Goal: Feedback & Contribution: Submit feedback/report problem

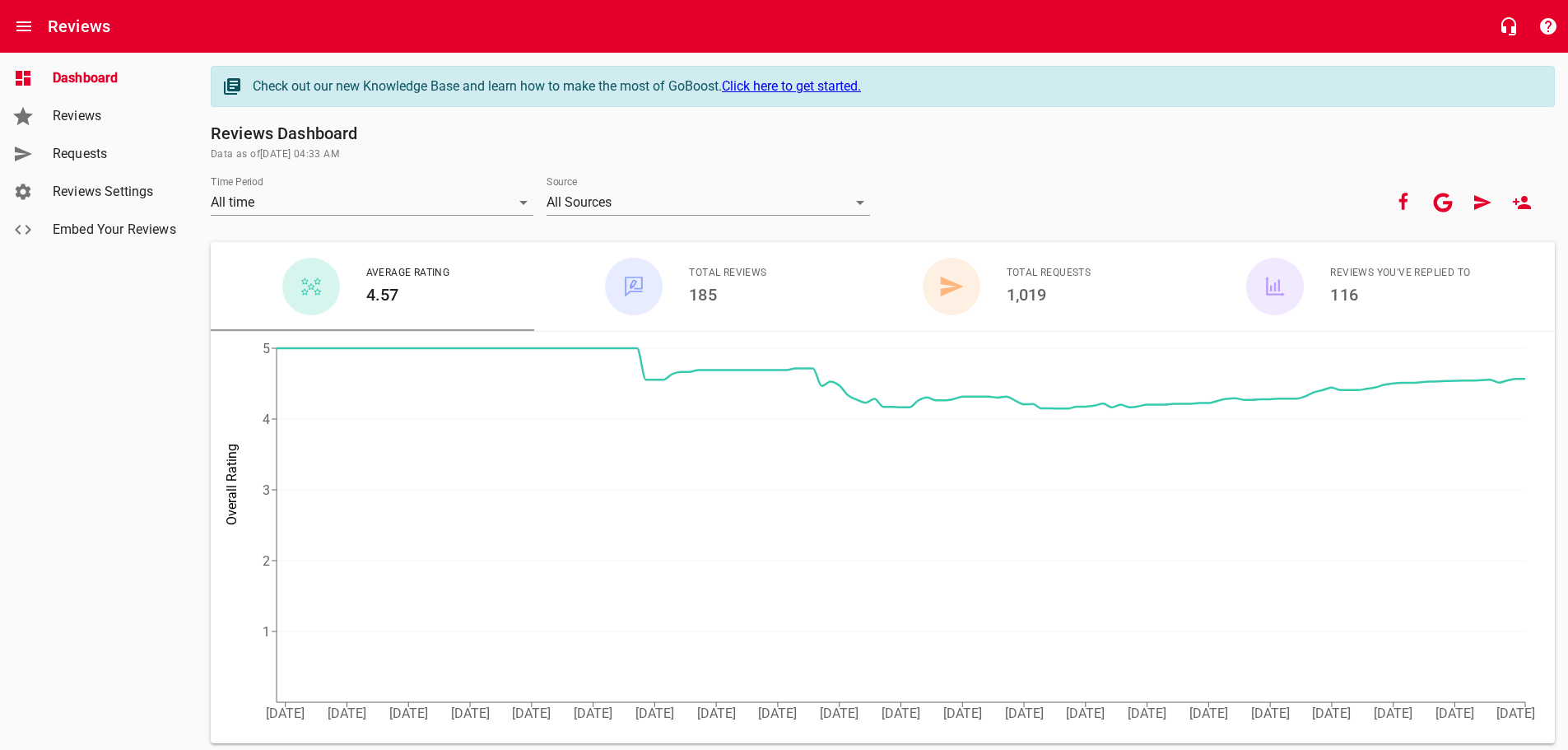
click at [101, 154] on span "Requests" at bounding box center [115, 154] width 125 height 20
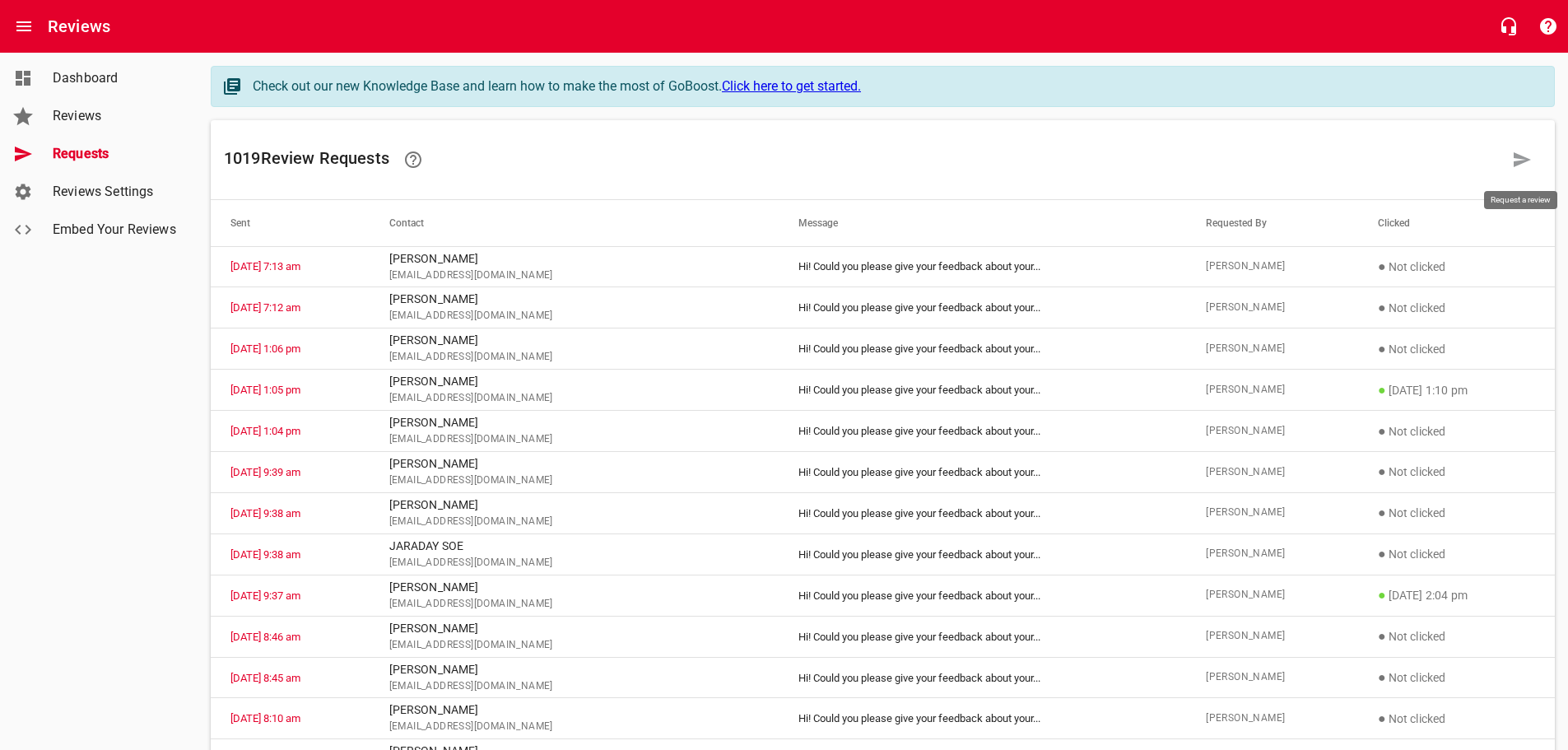
click at [1517, 163] on icon at bounding box center [1522, 160] width 17 height 15
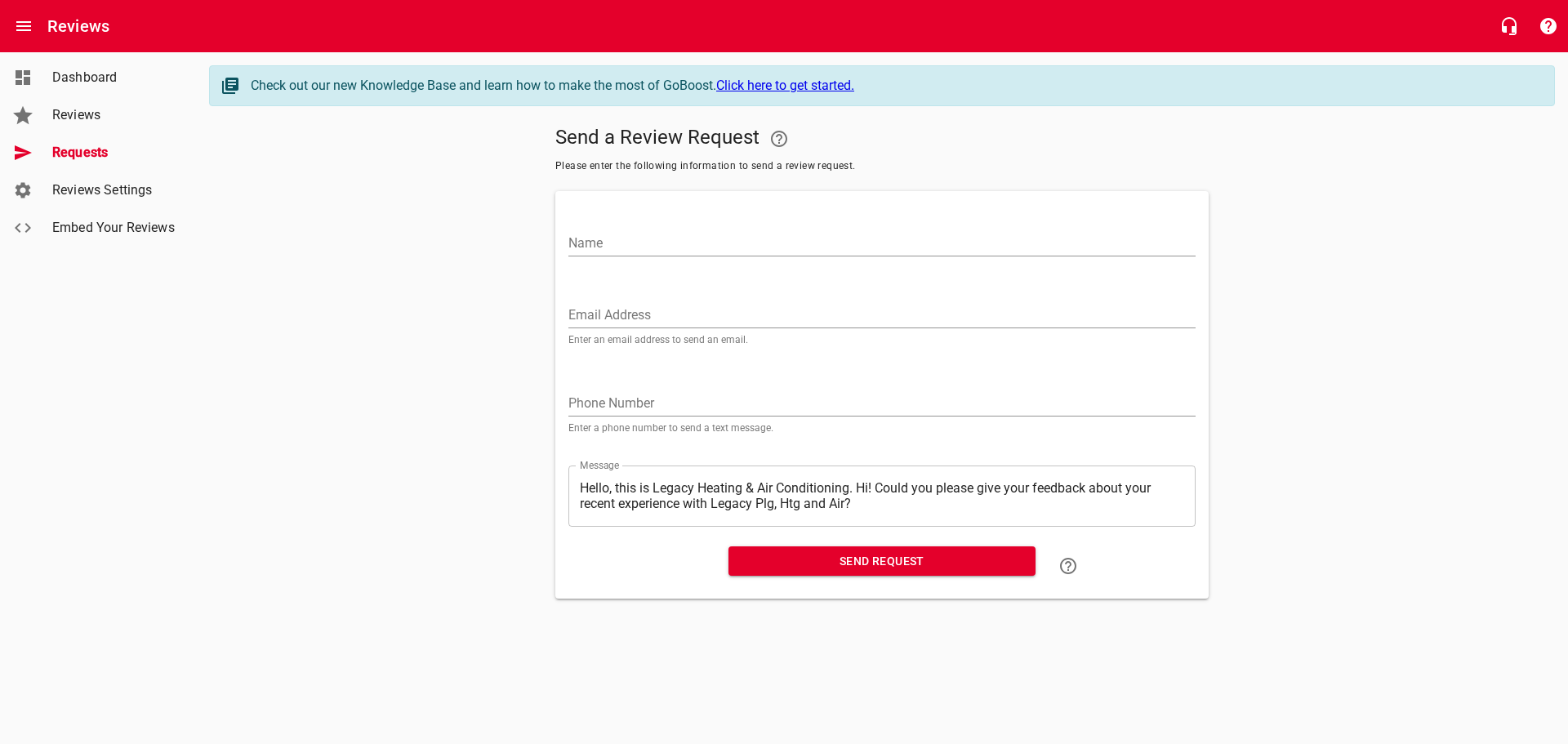
click at [583, 238] on input "Name" at bounding box center [882, 244] width 627 height 26
type input "[PERSON_NAME] and [PERSON_NAME]"
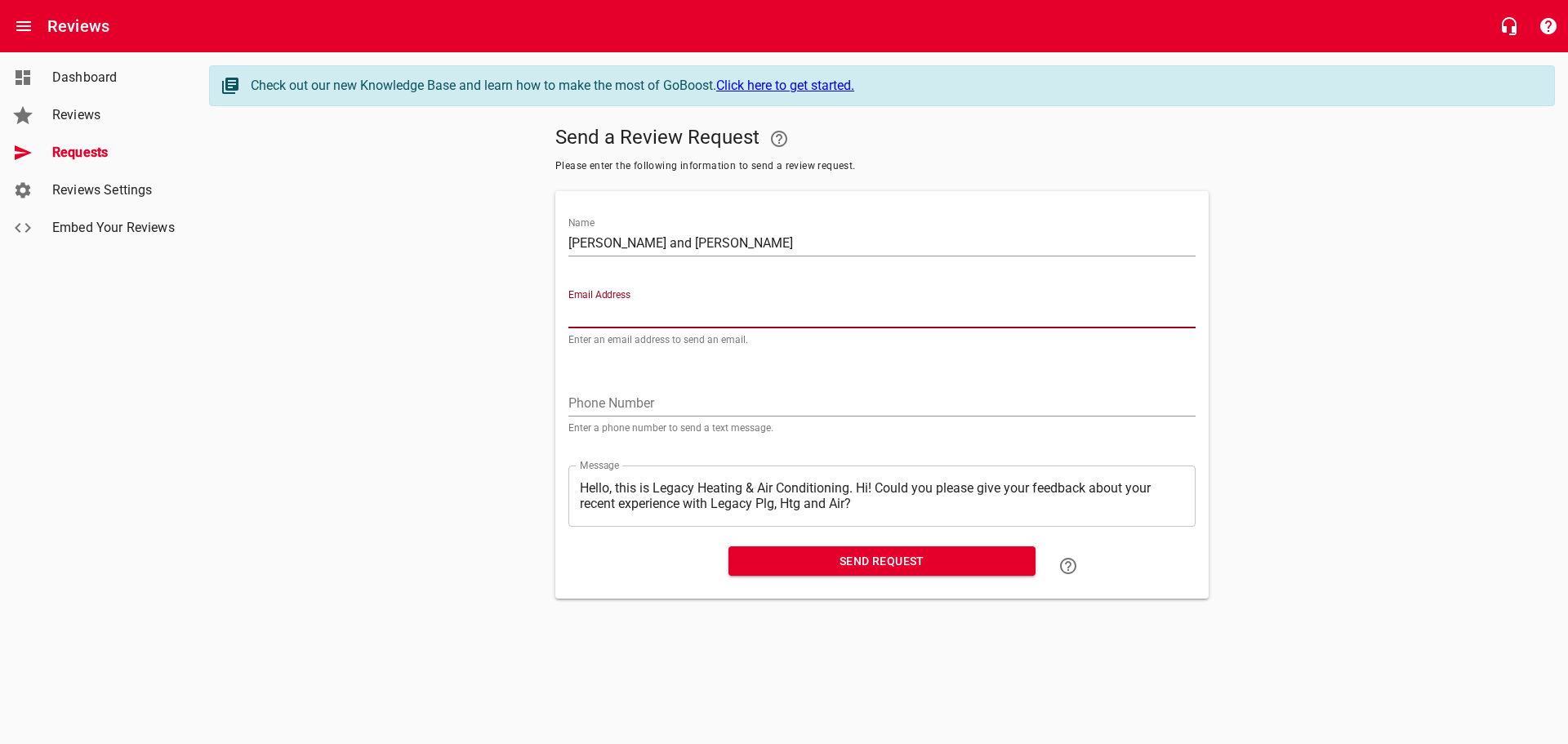
paste input "[EMAIL_ADDRESS][DOMAIN_NAME]"
type input "[EMAIL_ADDRESS][DOMAIN_NAME]"
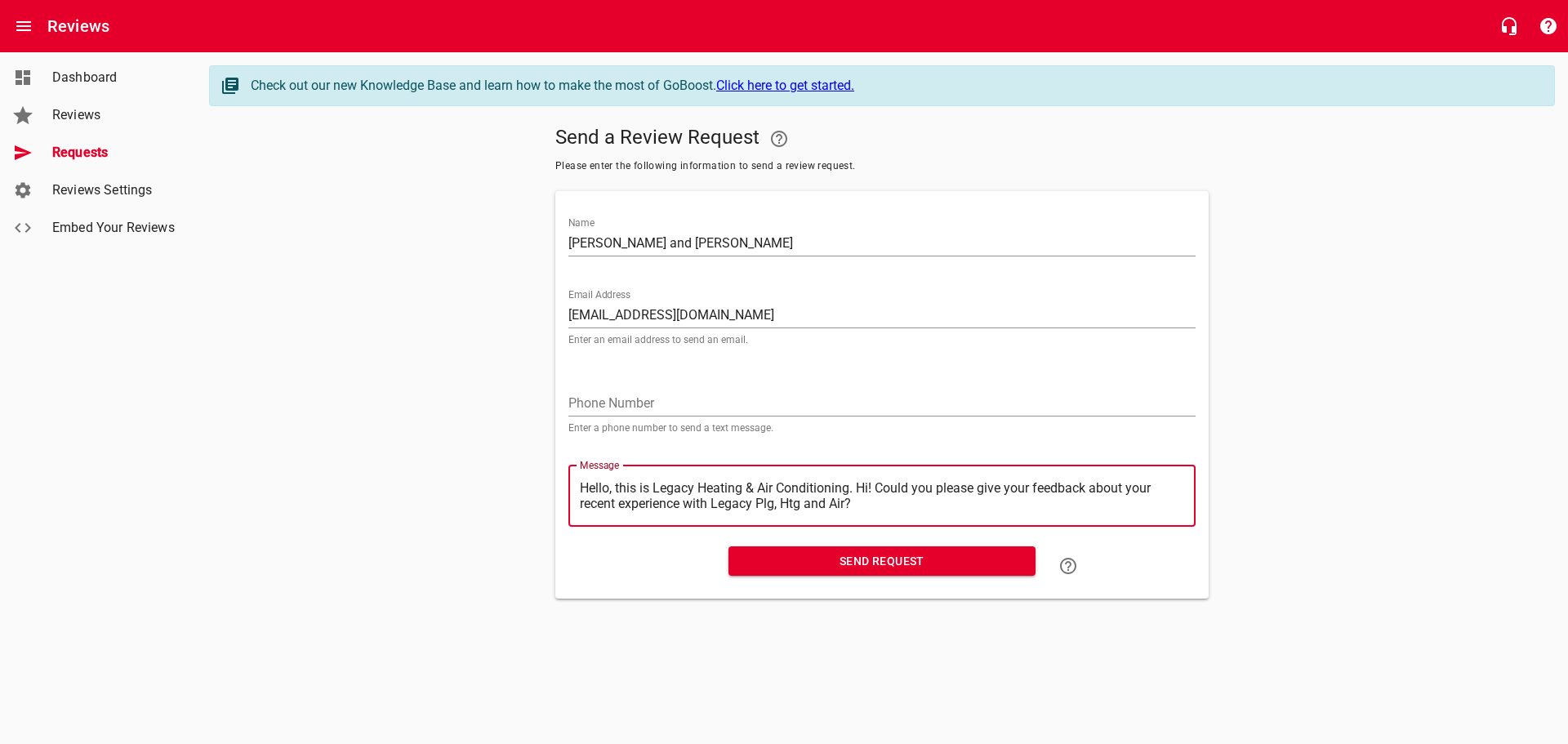
click at [857, 491] on textarea "Hello, this is Legacy Heating & Air Conditioning. Hi! Could you please give you…" at bounding box center [882, 496] width 605 height 31
type textarea "Hello, this is Legacy Heating & Air Conditioning.Hi! Could you please give your…"
type textarea "Hello, this is Legacy Heating & Air ConditioningHi! Could you please give your …"
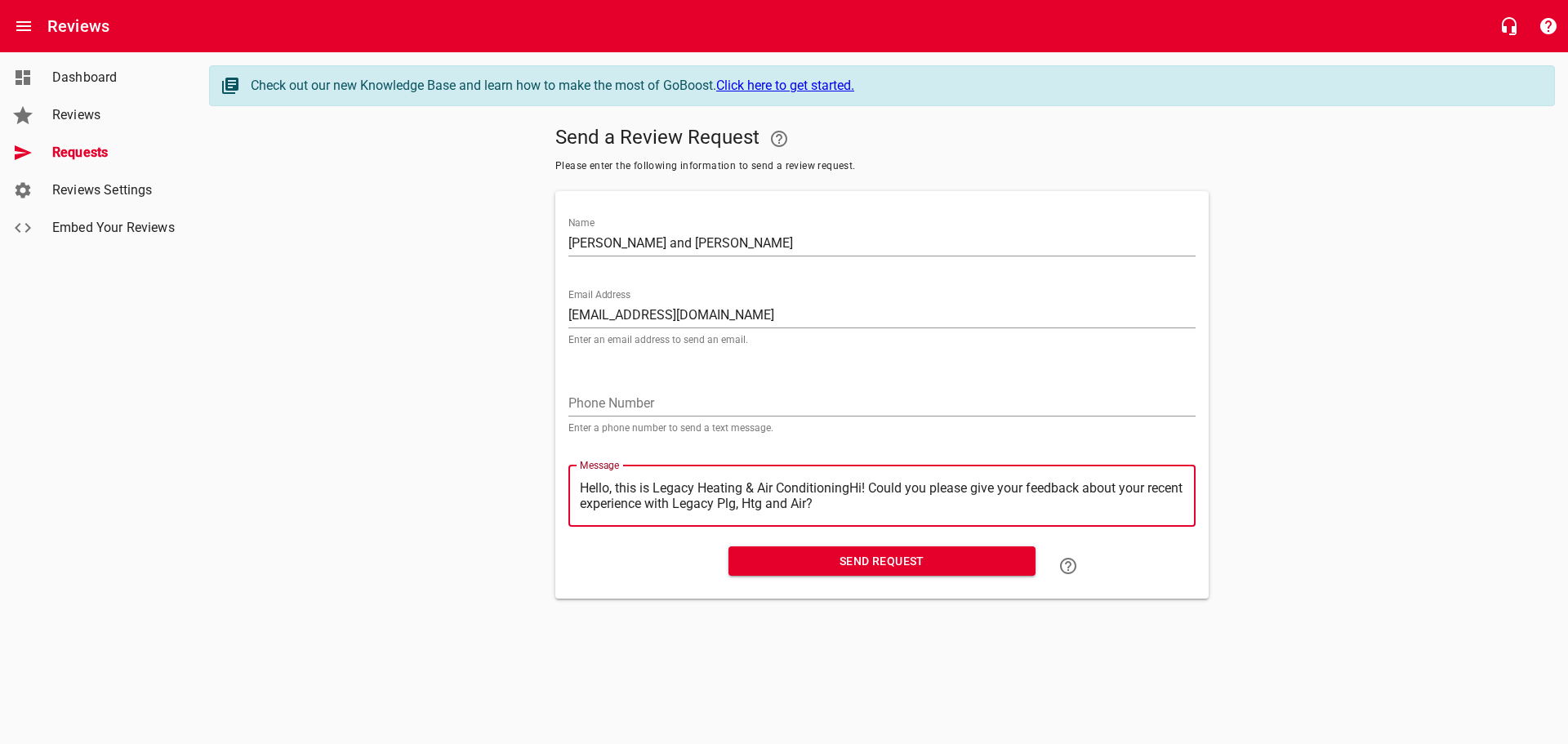
type textarea "Hello, this is Legacy Heating & Air ConditioninHi! Could you please give your f…"
type textarea "Hello, this is Legacy Heating & Air ConditioniHi! Could you please give your fe…"
type textarea "Hello, this is Legacy Heating & Air ConditionHi! Could you please give your fee…"
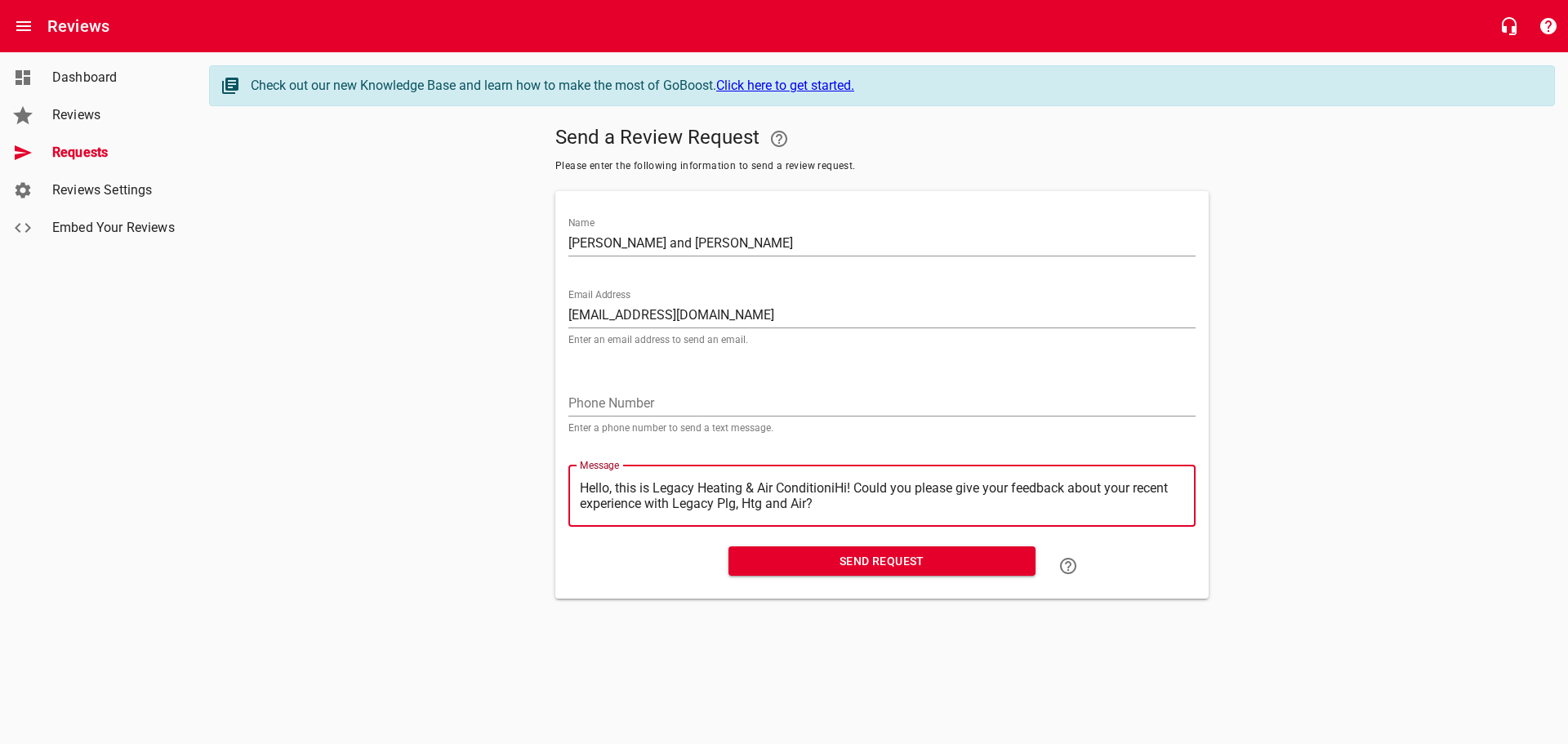
type textarea "Hello, this is Legacy Heating & Air ConditionHi! Could you please give your fee…"
type textarea "Hello, this is Legacy Heating & Air ConditioHi! Could you please give your feed…"
type textarea "Hello, this is Legacy Heating & Air ConditiHi! Could you please give your feedb…"
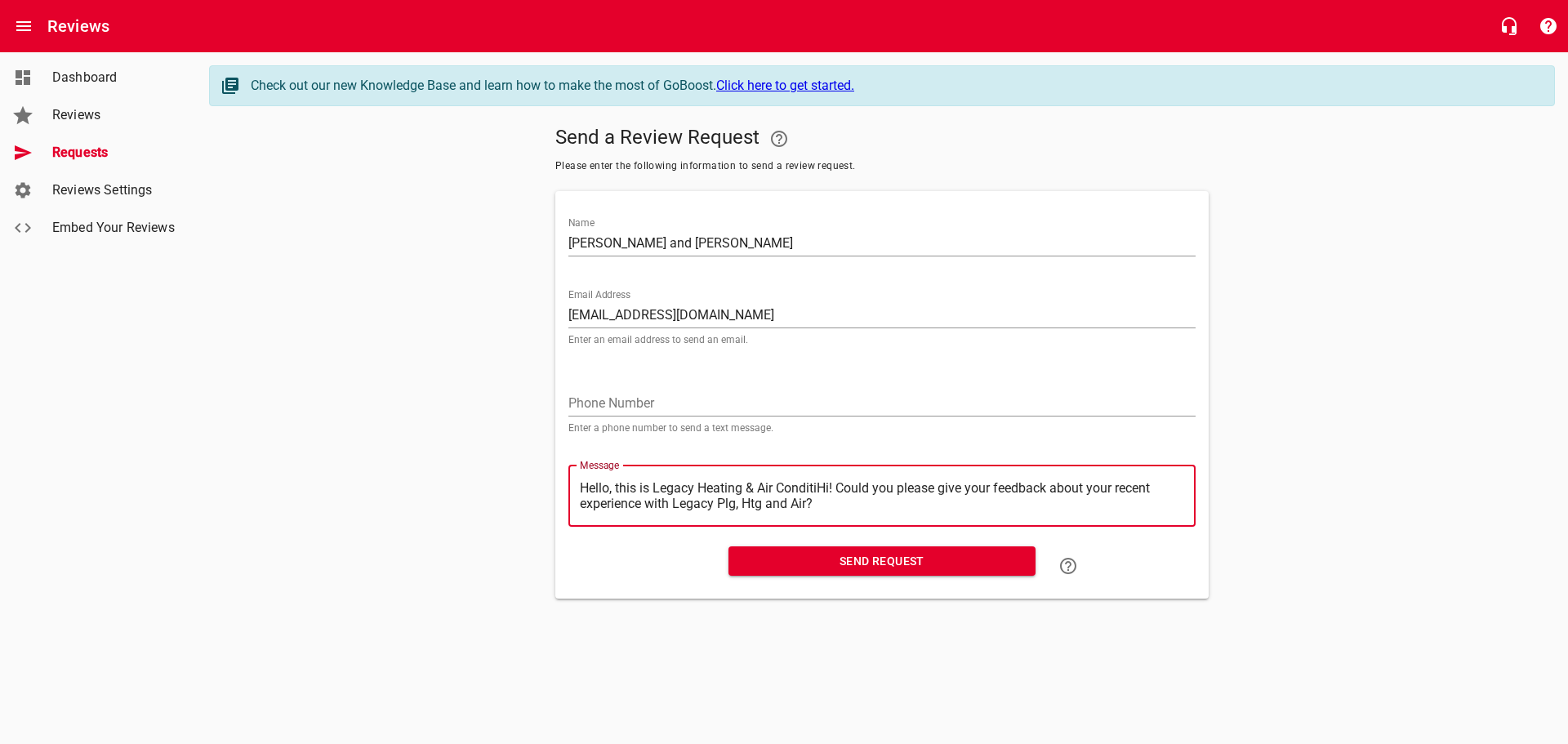
type textarea "Hello, this is Legacy Heating & Air ConditHi! Could you please give your feedba…"
type textarea "Hello, this is Legacy Heating & Air CondiHi! Could you please give your feedbac…"
type textarea "Hello, this is Legacy Heating & Air CondHi! Could you please give your feedback…"
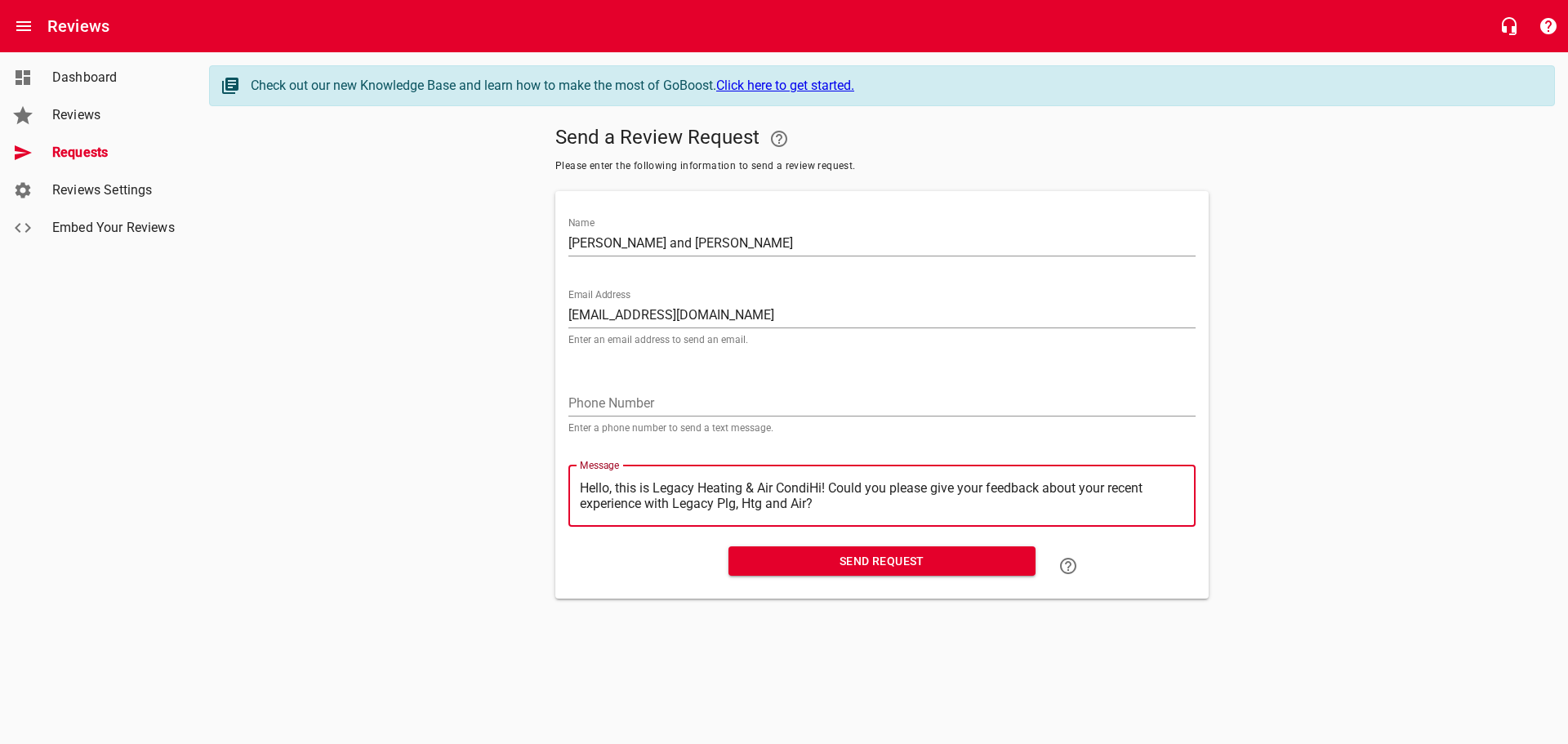
type textarea "Hello, this is Legacy Heating & Air CondHi! Could you please give your feedback…"
type textarea "Hello, this is Legacy Heating & Air ConHi! Could you please give your feedback …"
type textarea "Hello, this is Legacy Heating & Air CoHi! Could you please give your feedback a…"
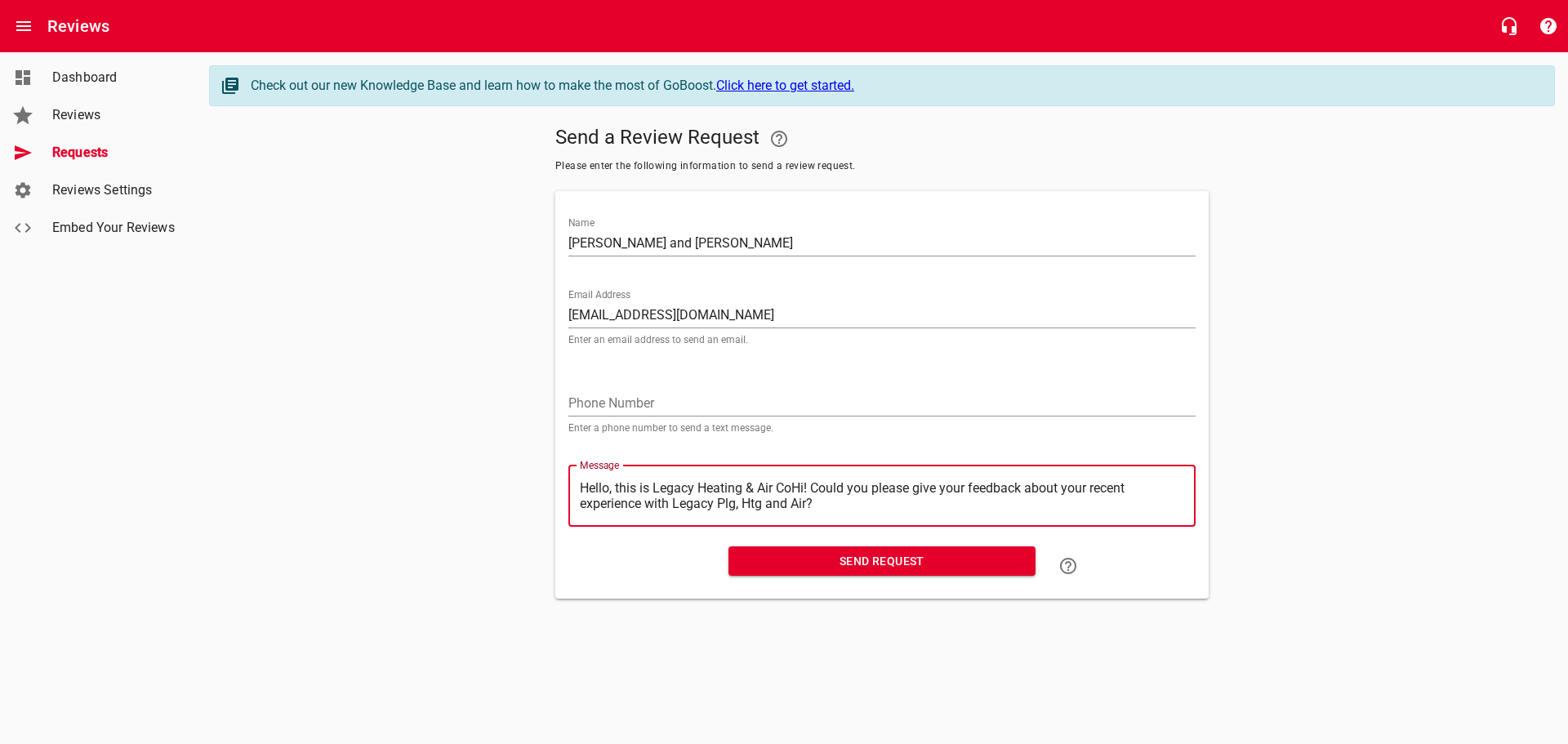
type textarea "Hello, this is Legacy Heating & Air CHi! Could you please give your feedback ab…"
type textarea "Hello, this is Legacy Heating & Air Hi! Could you please give your feedback abo…"
type textarea "Hello, this is Legacy Heating & AirHi! Could you please give your feedback abou…"
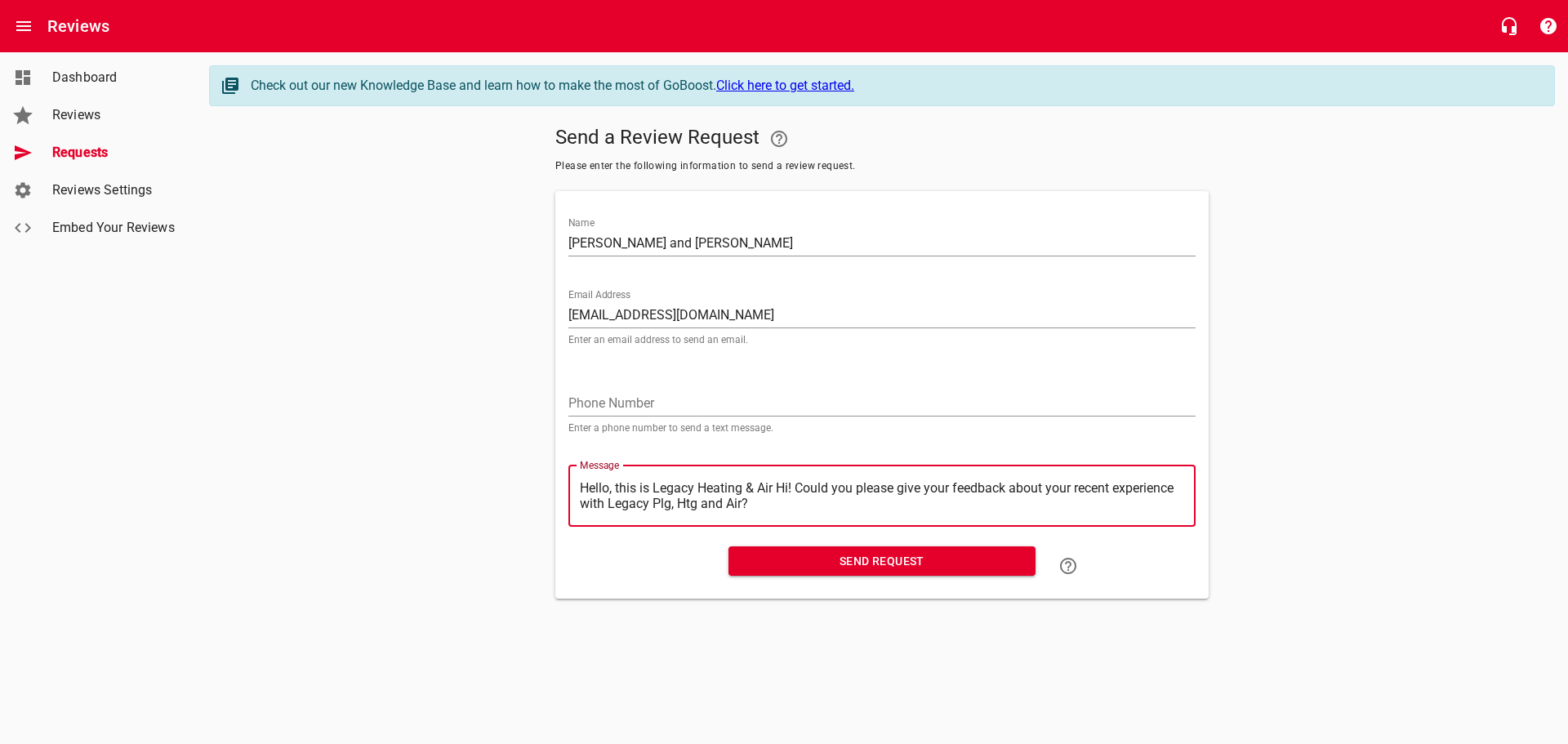
type textarea "Hello, this is Legacy Heating & AirHi! Could you please give your feedback abou…"
type textarea "Hello, this is Legacy Heating & AiHi! Could you please give your feedback about…"
type textarea "Hello, this is Legacy Heating & AHi! Could you please give your feedback about …"
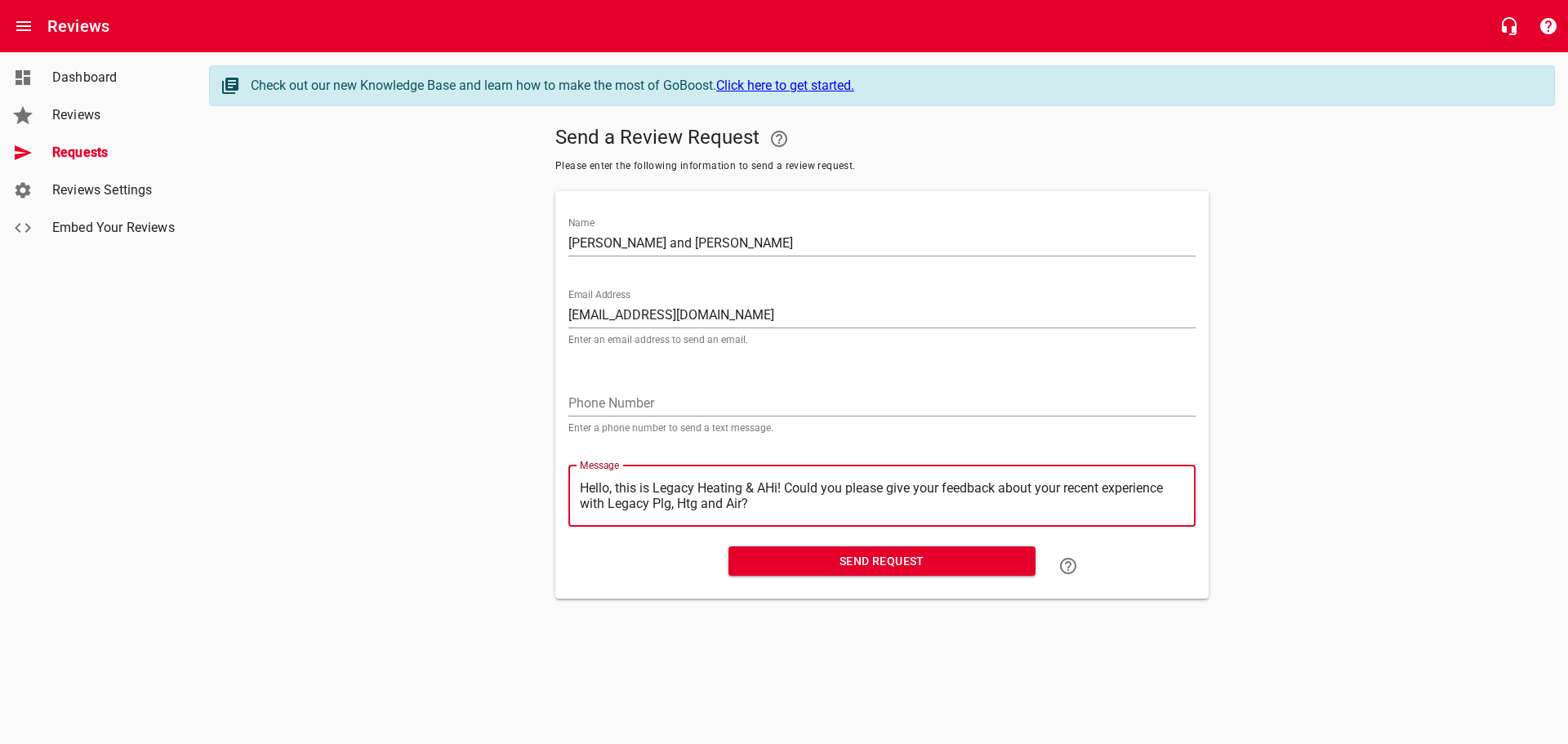
type textarea "Hello, this is Legacy Heating & Hi! Could you please give your feedback about y…"
type textarea "Hello, this is Legacy Heating &Hi! Could you please give your feedback about yo…"
type textarea "Hello, this is Legacy Heating Hi! Could you please give your feedback about you…"
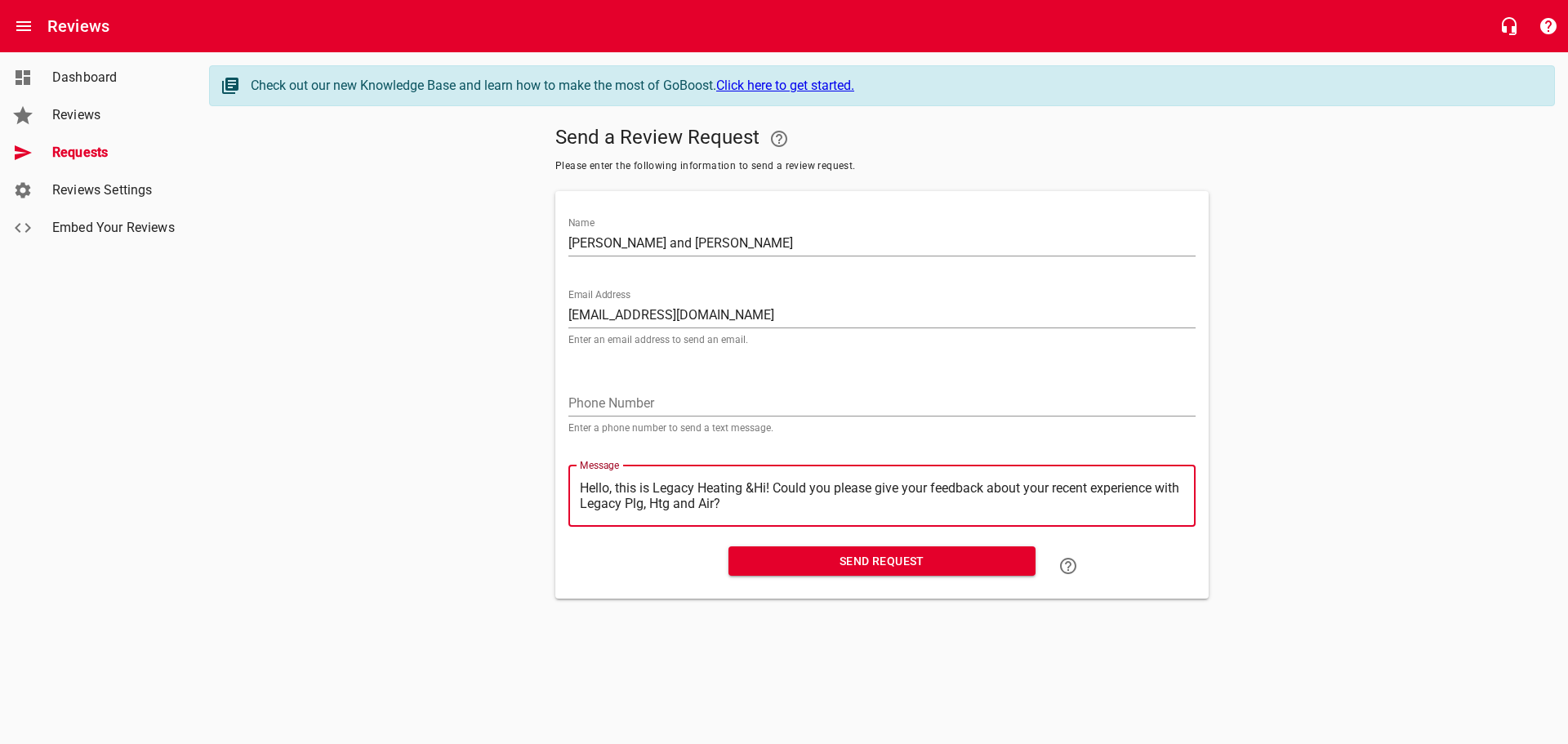
type textarea "Hello, this is Legacy Heating Hi! Could you please give your feedback about you…"
type textarea "Hello, this is Legacy HeatingHi! Could you please give your feedback about your…"
type textarea "Hello, this is Legacy HeatinHi! Could you please give your feedback about your …"
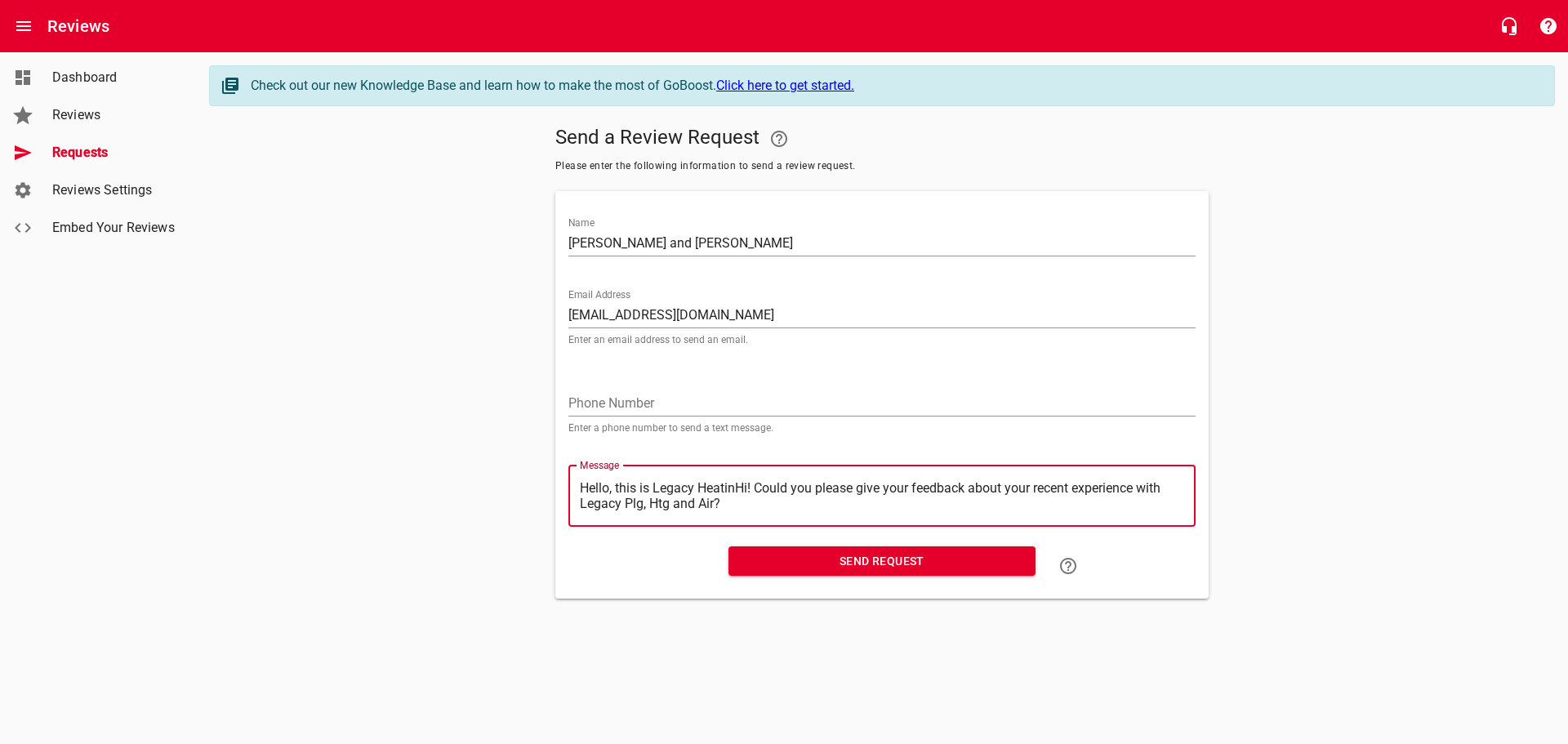
type textarea "Hello, this is Legacy HeatiHi! Could you please give your feedback about your r…"
type textarea "Hello, this is Legacy HeatHi! Could you please give your feedback about your re…"
type textarea "Hello, this is Legacy HeaHi! Could you please give your feedback about your rec…"
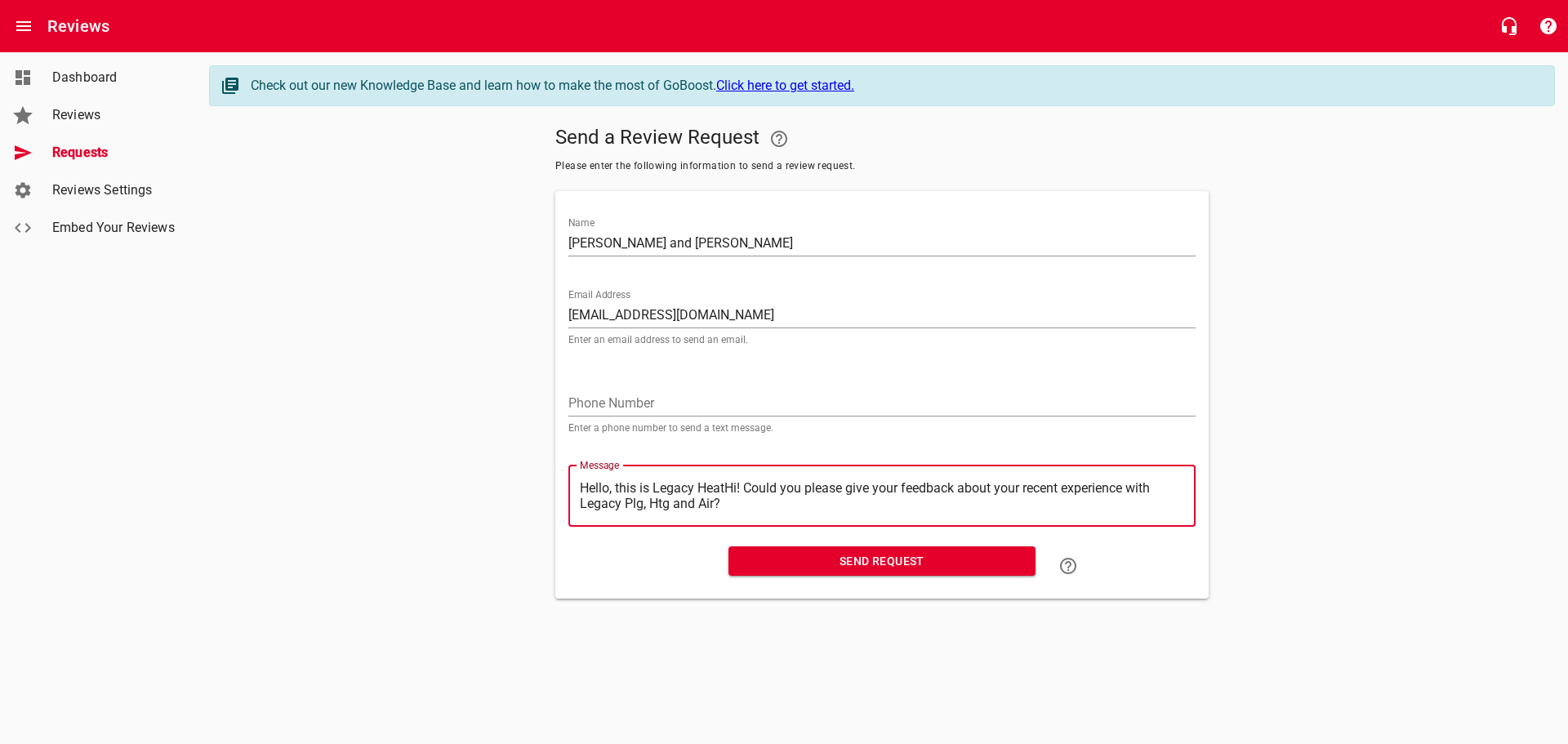
type textarea "Hello, this is Legacy HeaHi! Could you please give your feedback about your rec…"
type textarea "Hello, this is Legacy HeHi! Could you please give your feedback about your rece…"
type textarea "Hello, this is Legacy HHi! Could you please give your feedback about your recen…"
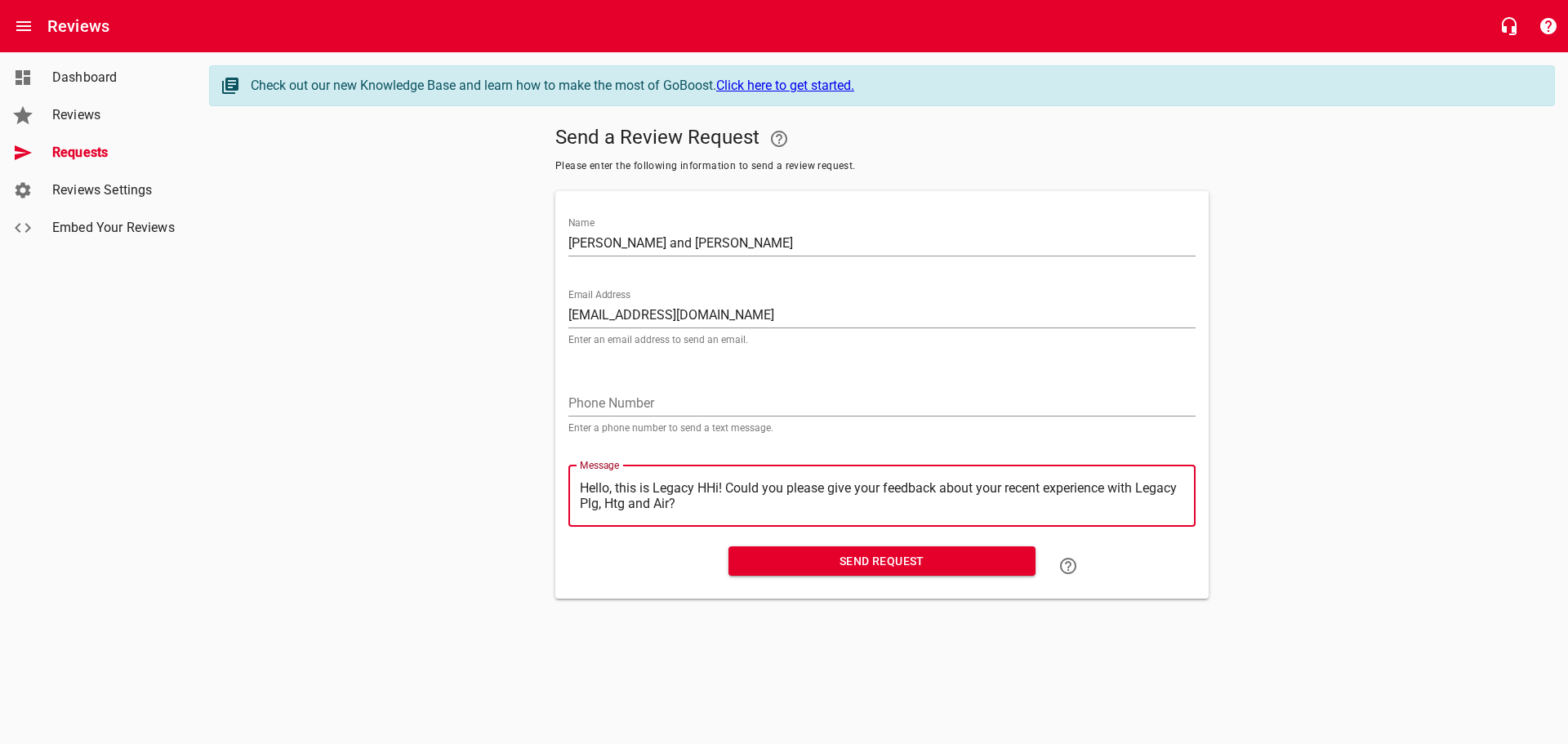
type textarea "Hello, this is Legacy Hi! Could you please give your feedback about your recent…"
type textarea "Hello, this is LegacyHi! Could you please give your feedback about your recent …"
type textarea "Hello, this is LegacHi! Could you please give your feedback about your recent e…"
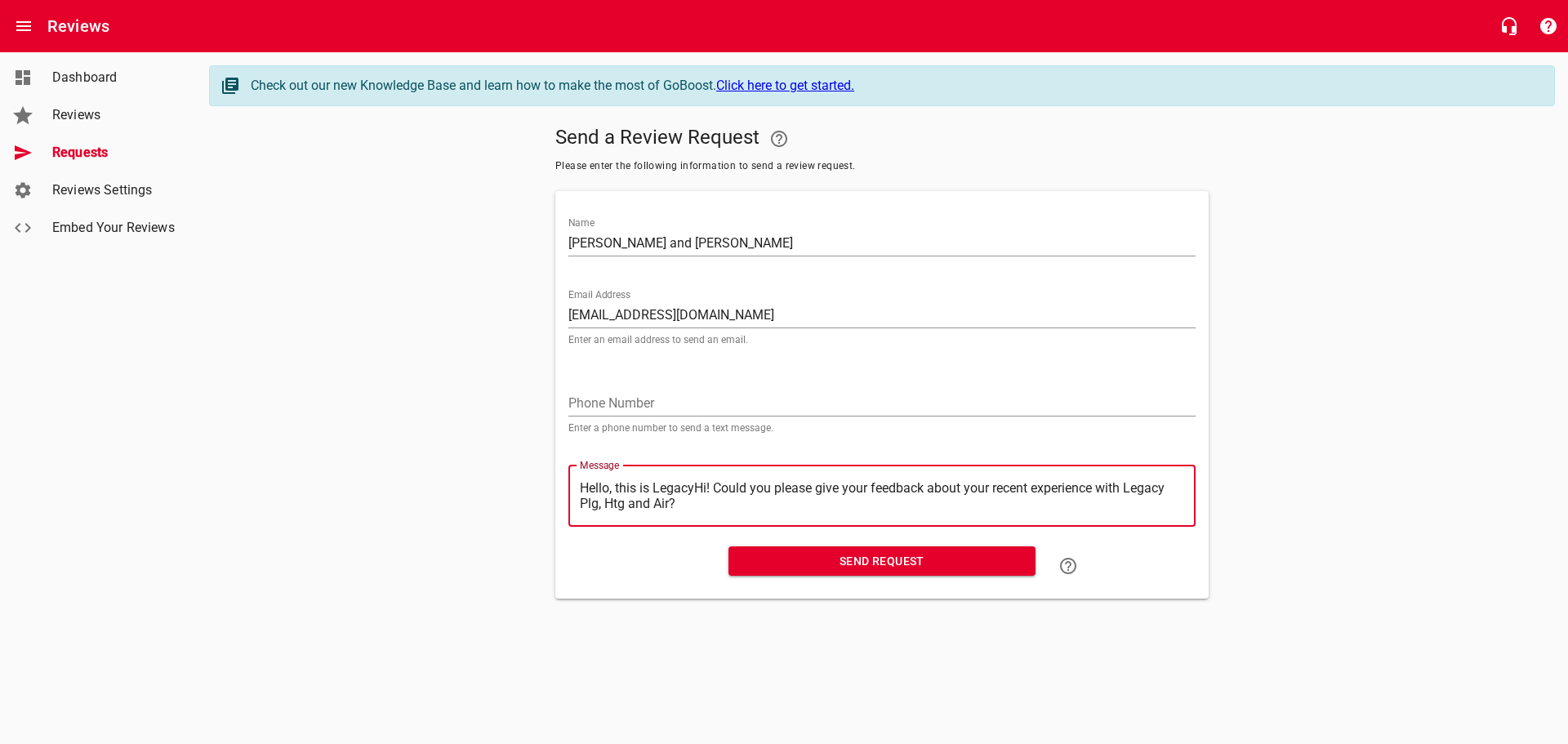
type textarea "Hello, this is LegacHi! Could you please give your feedback about your recent e…"
type textarea "Hello, this is LegaHi! Could you please give your feedback about your recent ex…"
type textarea "Hello, this is LegHi! Could you please give your feedback about your recent exp…"
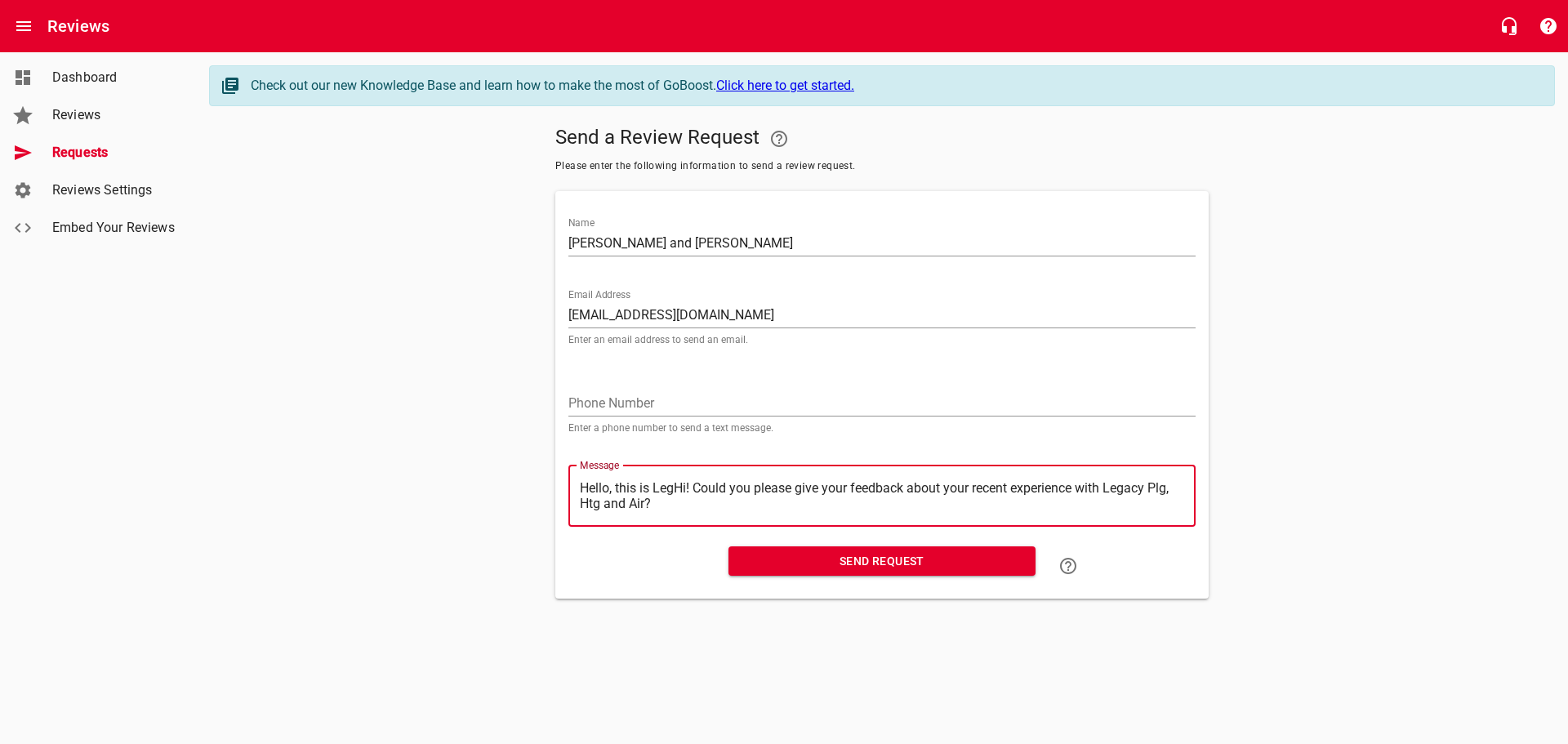
type textarea "Hello, this is LeHi! Could you please give your feedback about your recent expe…"
type textarea "Hello, this is LHi! Could you please give your feedback about your recent exper…"
type textarea "Hello, this is Hi! Could you please give your feedback about your recent experi…"
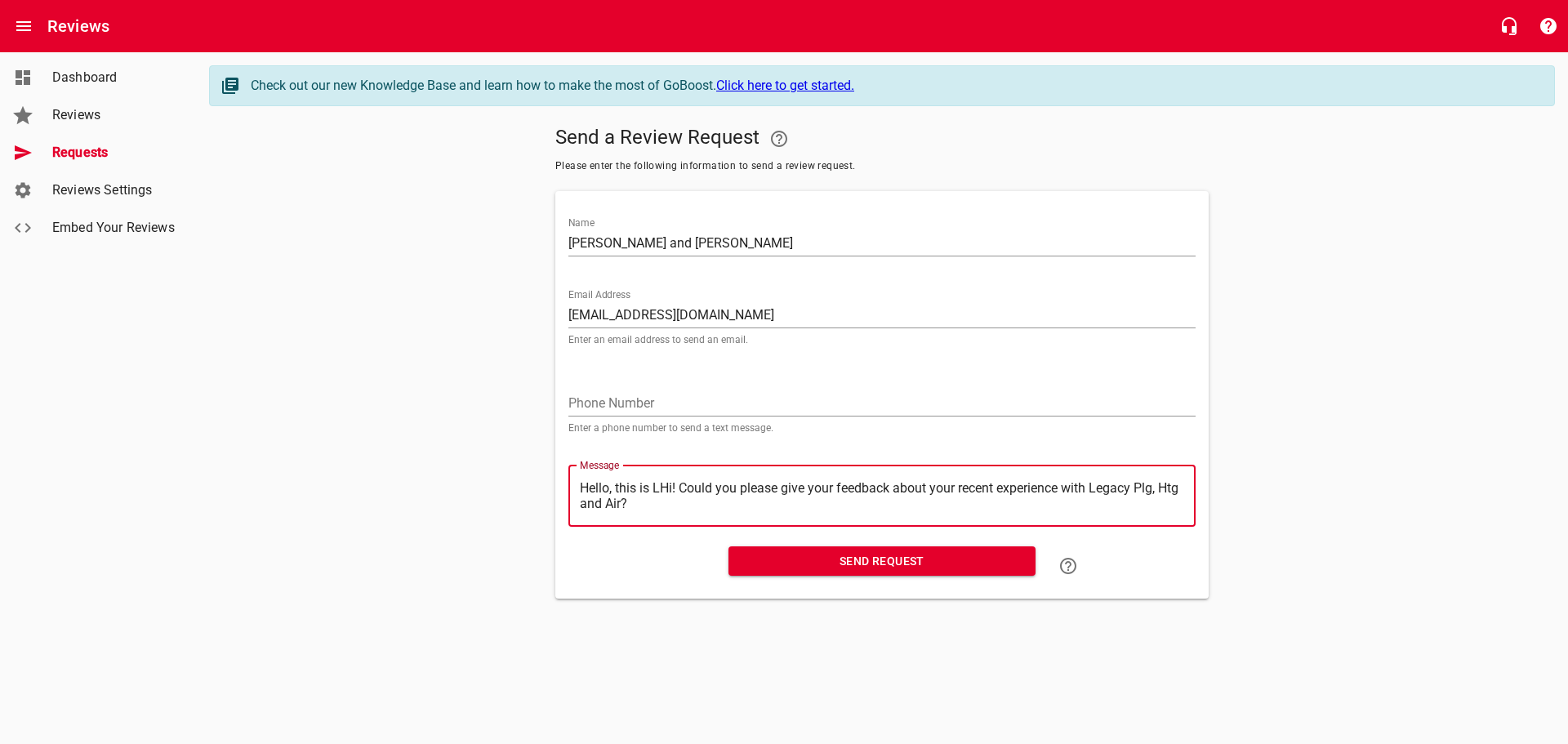
type textarea "Hello, this is Hi! Could you please give your feedback about your recent experi…"
type textarea "Hello, this isHi! Could you please give your feedback about your recent experie…"
type textarea "Hello, this iHi! Could you please give your feedback about your recent experien…"
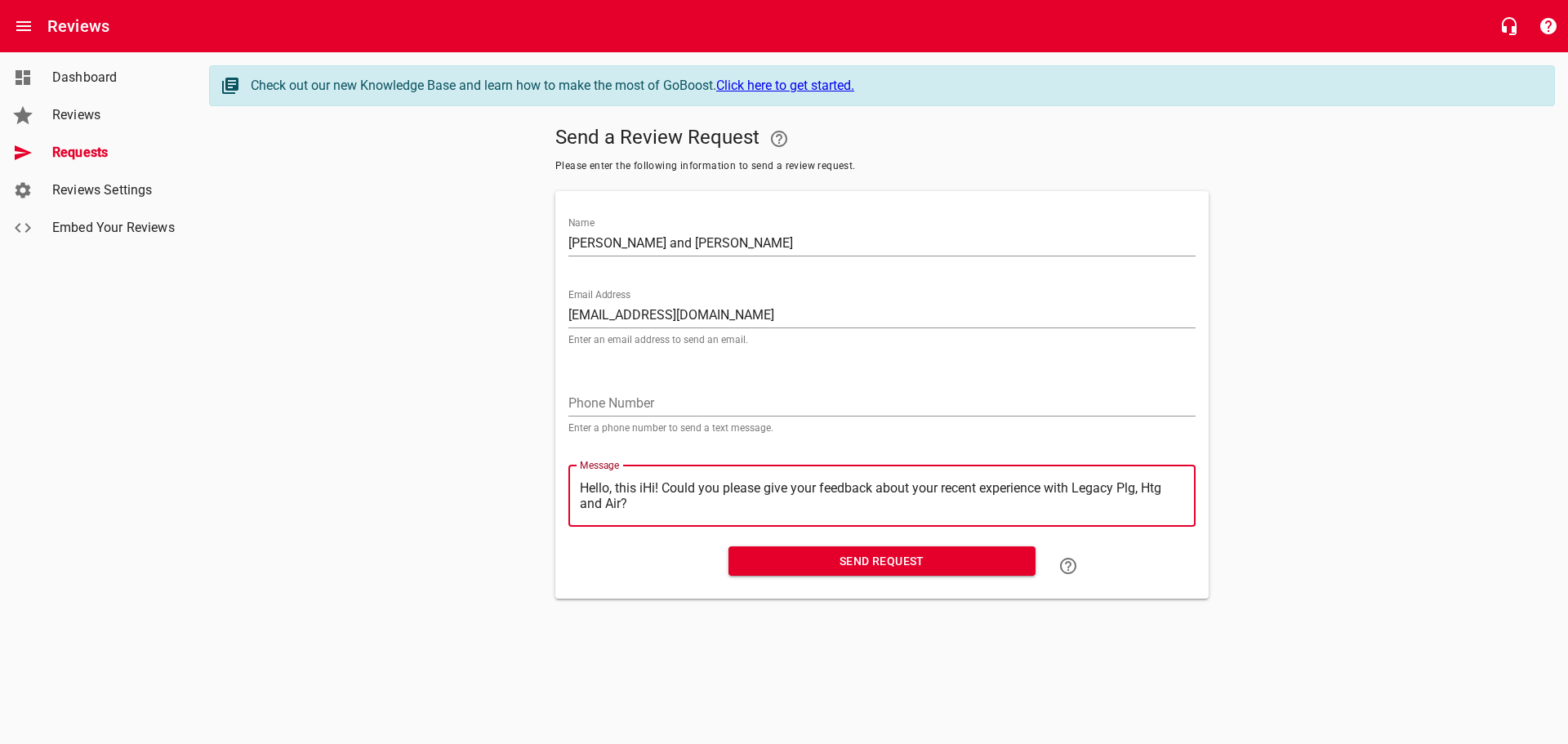
type textarea "Hello, this Hi! Could you please give your feedback about your recent experienc…"
type textarea "Hello, thisHi! Could you please give your feedback about your recent experience…"
type textarea "Hello, thiHi! Could you please give your feedback about your recent experience …"
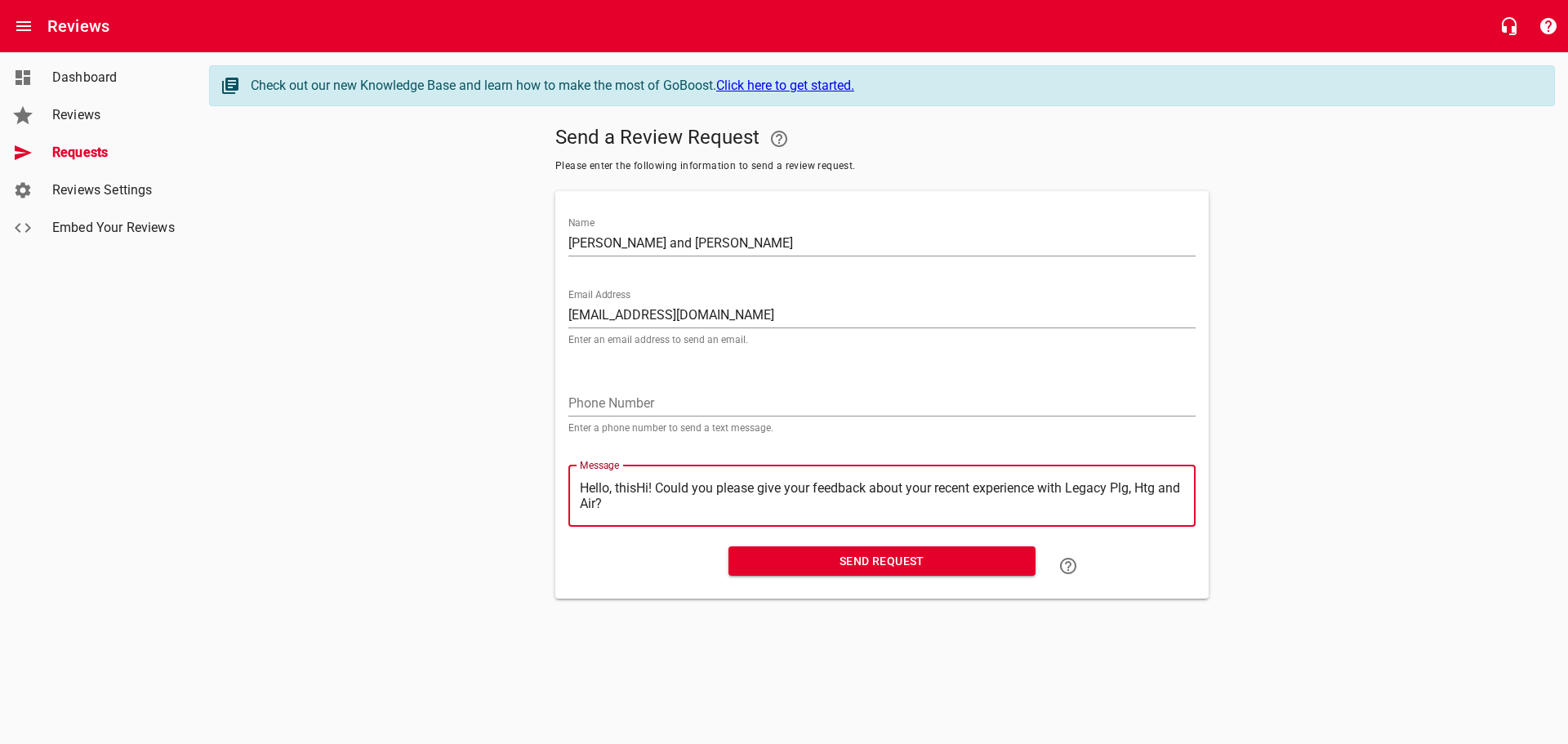
type textarea "Hello, thiHi! Could you please give your feedback about your recent experience …"
type textarea "Hello, thHi! Could you please give your feedback about your recent experience w…"
type textarea "Hello, tHi! Could you please give your feedback about your recent experience wi…"
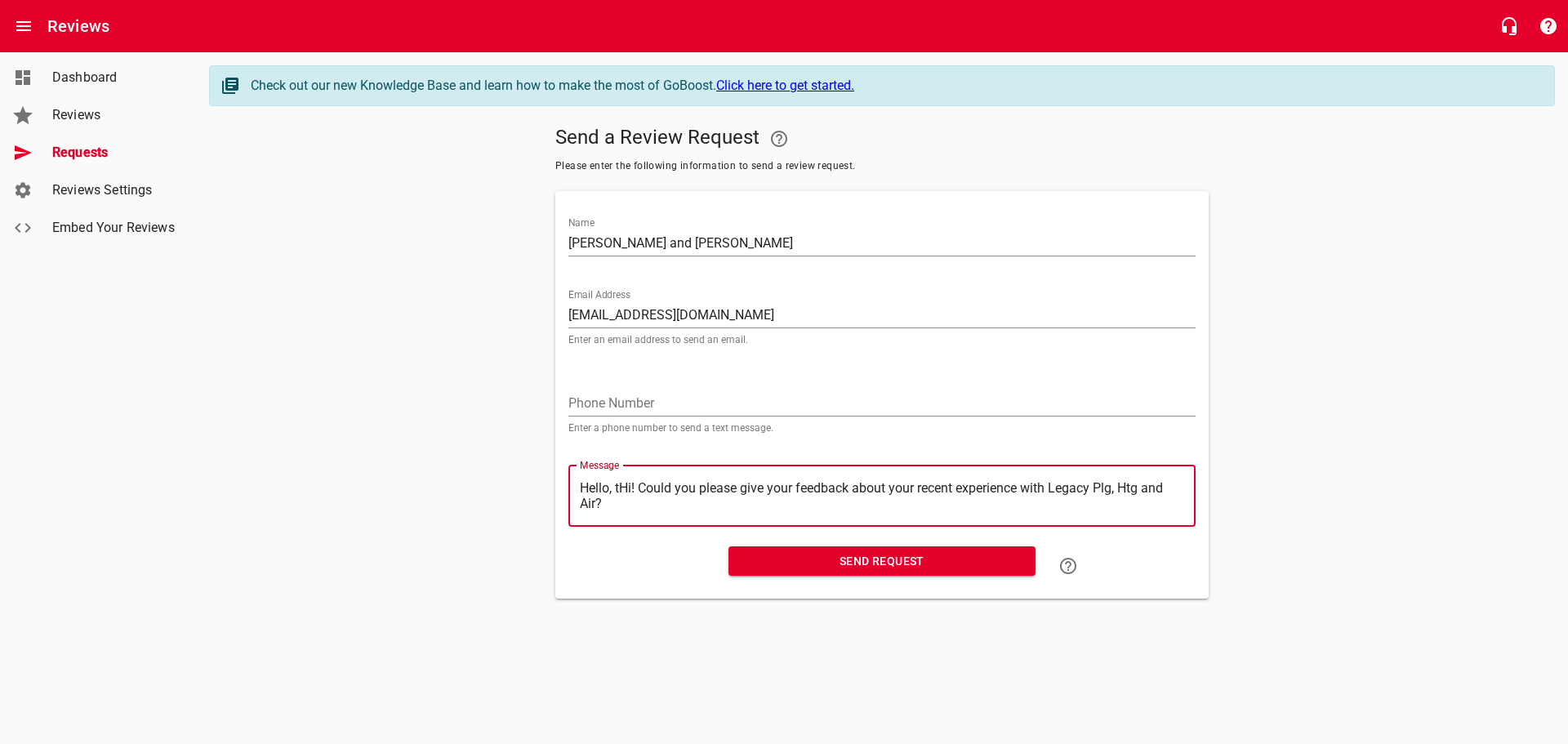
type textarea "Hello, Hi! Could you please give your feedback about your recent experience wit…"
type textarea "Hello,Hi! Could you please give your feedback about your recent experience with…"
type textarea "HelloHi! Could you please give your feedback about your recent experience with …"
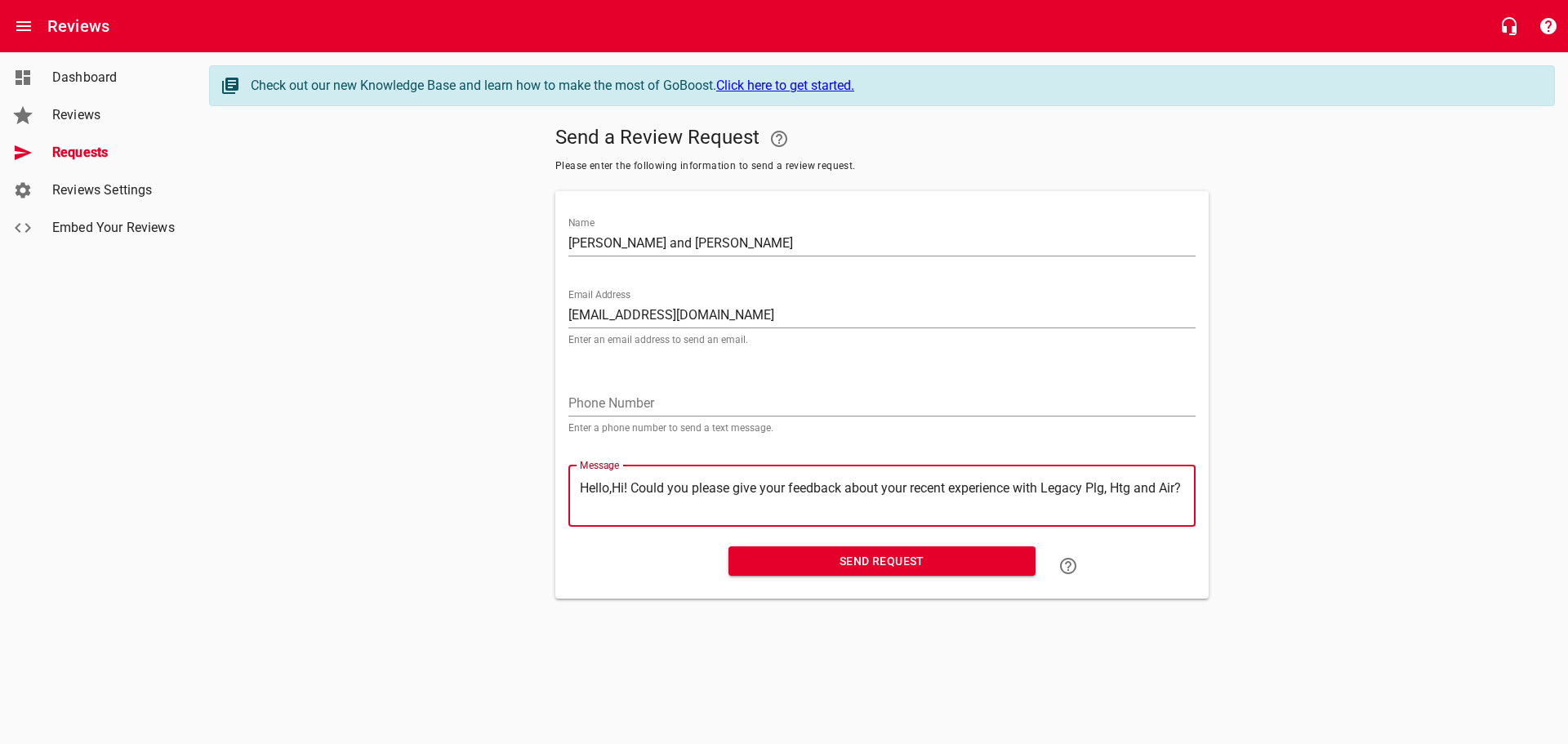
type textarea "HelloHi! Could you please give your feedback about your recent experience with …"
type textarea "HellHi! Could you please give your feedback about your recent experience with L…"
type textarea "HelHi! Could you please give your feedback about your recent experience with Le…"
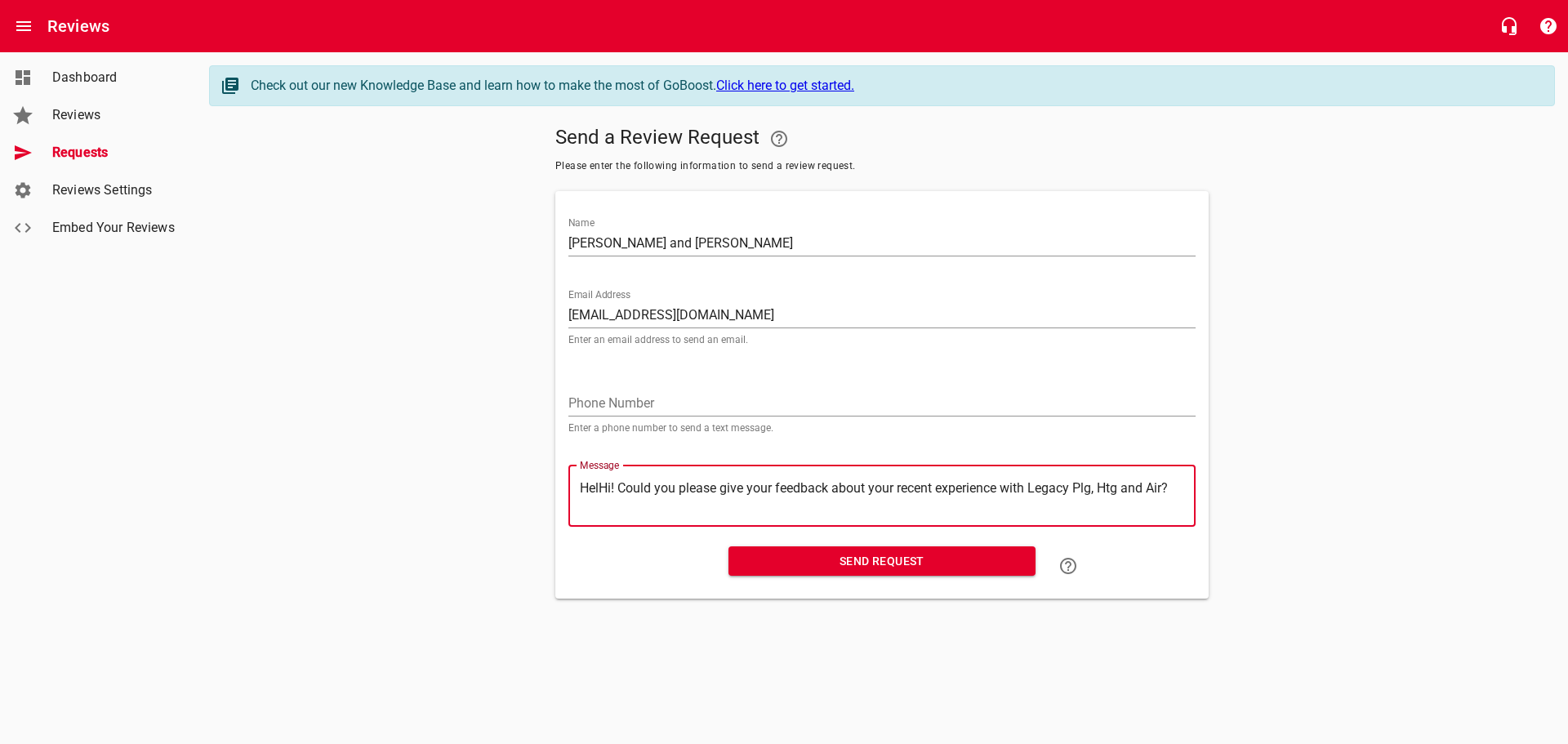
type textarea "HeHi! Could you please give your feedback about your recent experience with Leg…"
type textarea "HHi! Could you please give your feedback about your recent experience with Lega…"
type textarea "Hi! Could you please give your feedback about your recent experience with Legac…"
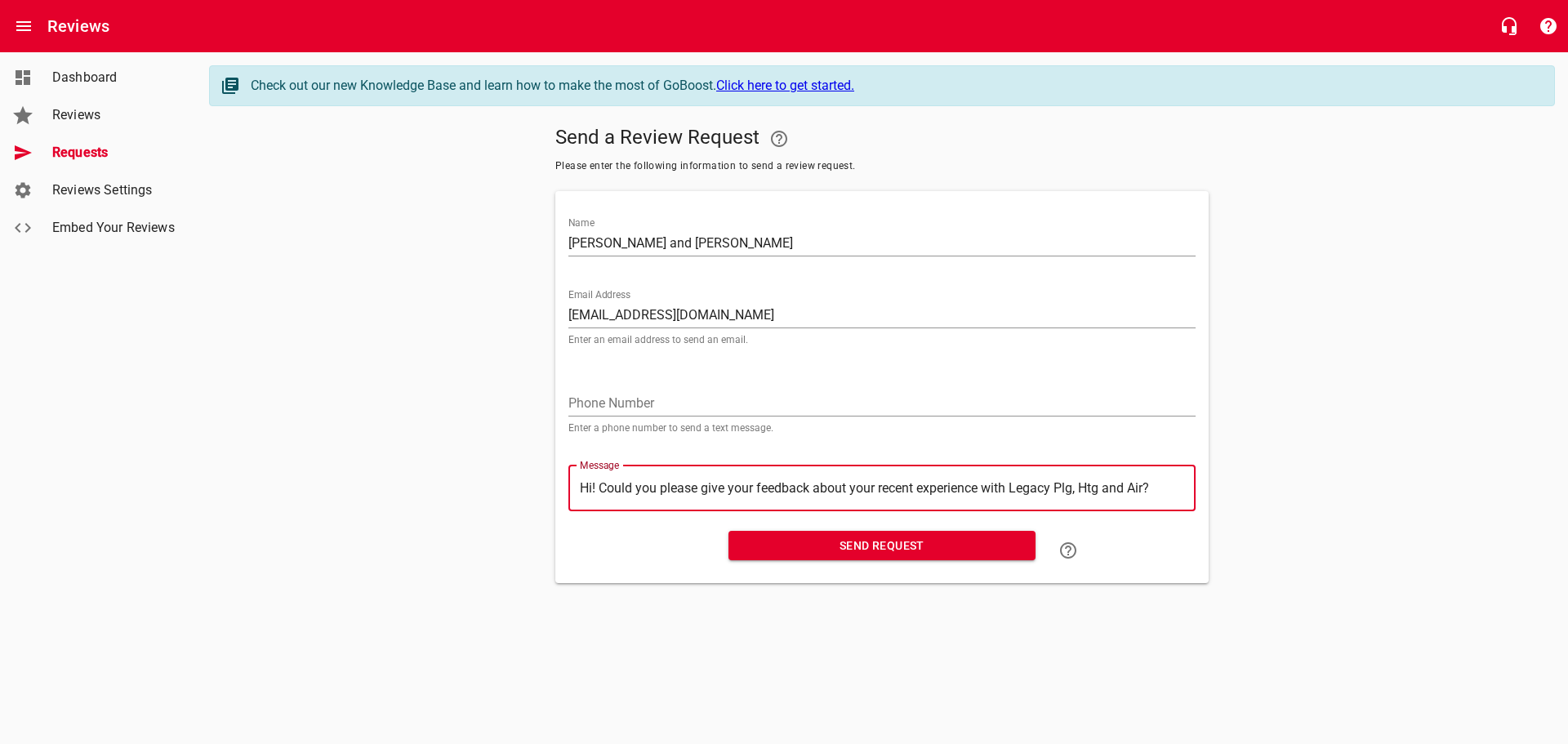
type textarea "Hi! Could you please give your feedback about your recent experience with Legac…"
click at [874, 544] on span "Send Request" at bounding box center [882, 546] width 281 height 21
